Goal: Information Seeking & Learning: Learn about a topic

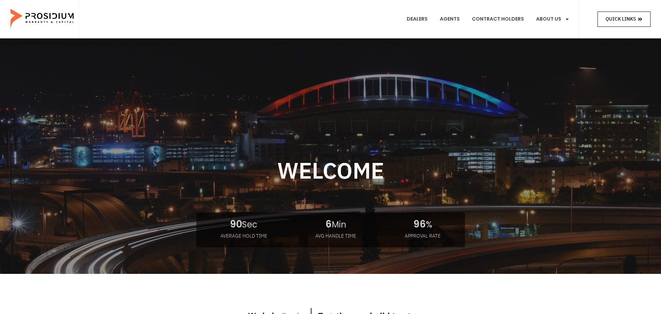
click at [623, 17] on span "Quick Links" at bounding box center [620, 19] width 30 height 9
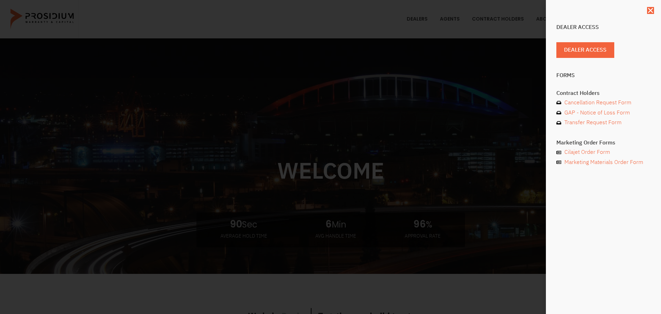
click at [540, 18] on div "Dealer Access Dealer Access Forms Contract Holders Cancellation Request Form GA…" at bounding box center [330, 157] width 661 height 314
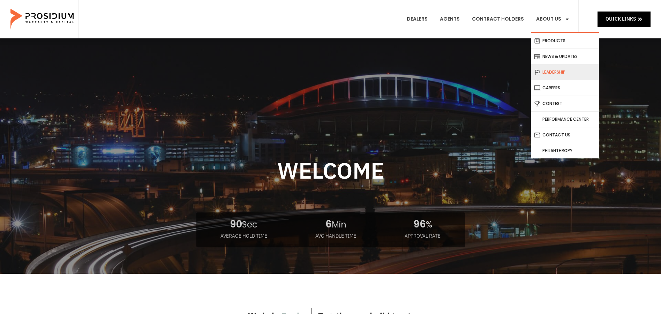
click at [548, 70] on link "Leadership" at bounding box center [564, 71] width 68 height 15
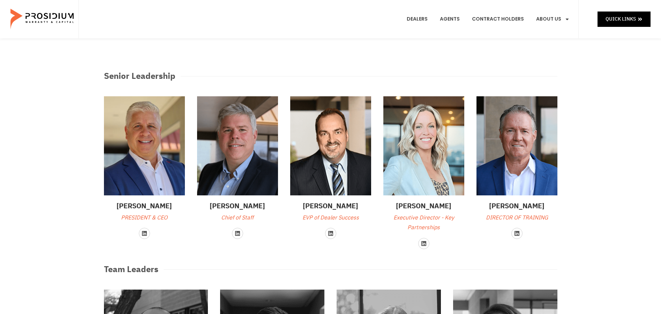
click at [246, 168] on img at bounding box center [237, 145] width 81 height 99
click at [237, 215] on p "Chief of Staff" at bounding box center [237, 218] width 81 height 10
click at [236, 235] on icon at bounding box center [237, 233] width 5 height 5
click at [506, 144] on img at bounding box center [516, 145] width 81 height 99
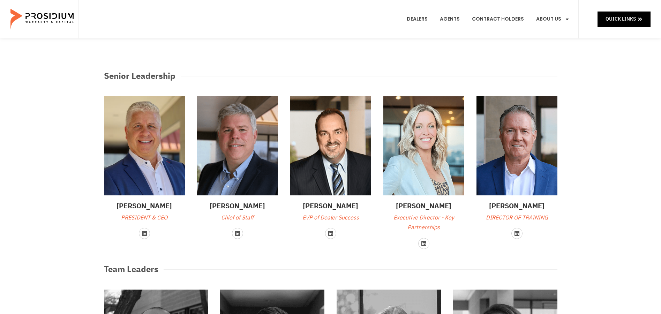
click at [375, 261] on div "Team Leaders" at bounding box center [330, 269] width 460 height 20
